Goal: Entertainment & Leisure: Consume media (video, audio)

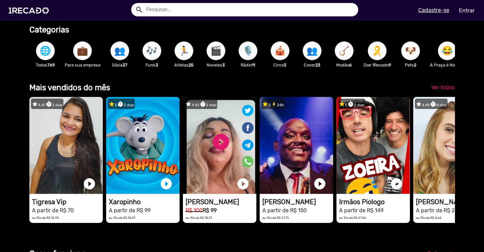
scroll to position [0, 1452]
click at [444, 90] on span "Ver todos" at bounding box center [442, 87] width 23 height 6
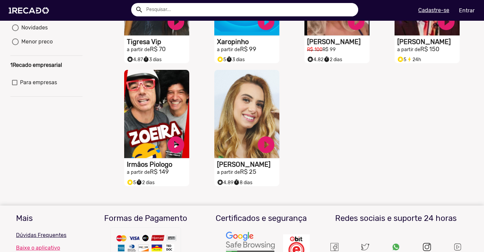
scroll to position [50, 0]
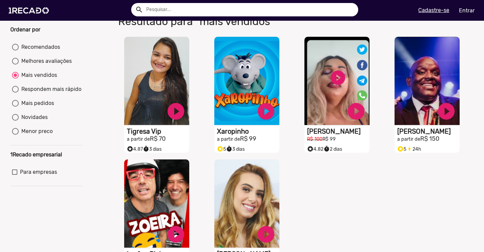
click at [211, 9] on input "text" at bounding box center [249, 9] width 217 height 13
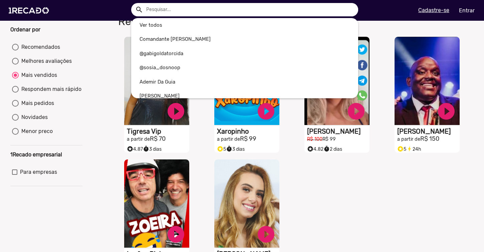
type input "n"
radio input "true"
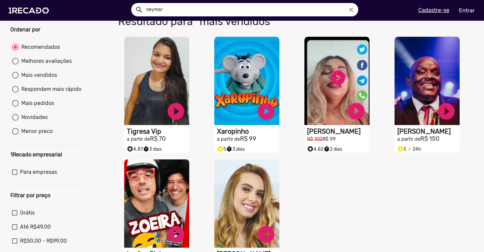
click at [138, 9] on button "search" at bounding box center [139, 9] width 12 height 12
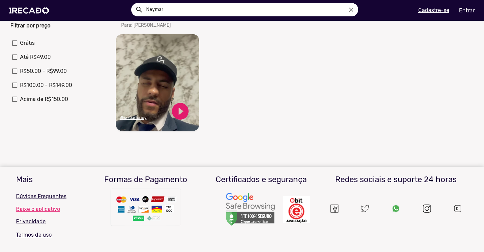
scroll to position [208, 0]
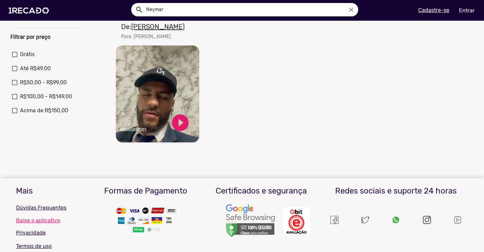
type input "Neymar"
click at [154, 106] on video "Seu navegador não reproduz vídeo em HTML5" at bounding box center [157, 93] width 83 height 97
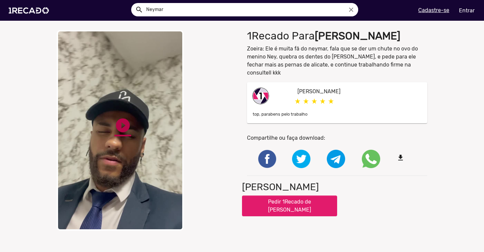
click at [119, 127] on link "play_circle_filled" at bounding box center [122, 125] width 17 height 17
click at [121, 132] on link "pause_circle" at bounding box center [122, 125] width 17 height 17
click at [121, 132] on link "play_circle_filled" at bounding box center [122, 125] width 17 height 17
click at [119, 129] on link "pause_circle" at bounding box center [122, 125] width 17 height 17
click at [116, 148] on video "Your browser does not support HTML5 video." at bounding box center [120, 130] width 127 height 200
